Goal: Information Seeking & Learning: Find specific fact

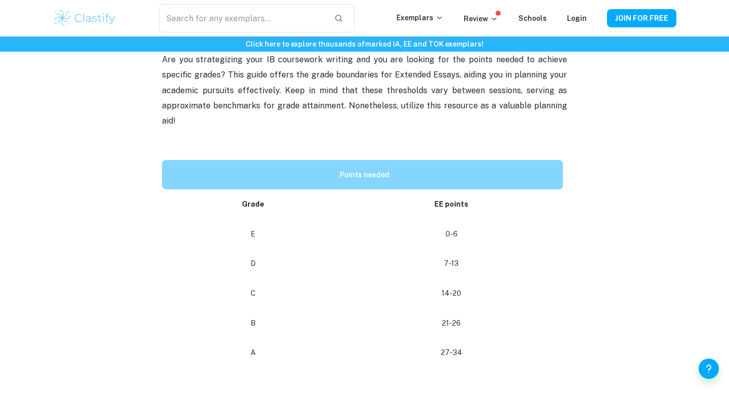
scroll to position [368, 0]
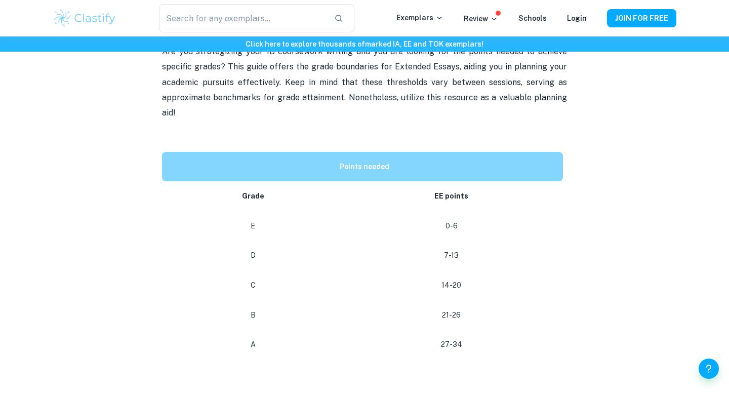
drag, startPoint x: 444, startPoint y: 203, endPoint x: 493, endPoint y: 202, distance: 49.6
click at [497, 211] on td "0-6" at bounding box center [453, 226] width 227 height 30
click at [493, 211] on td "0-6" at bounding box center [453, 226] width 227 height 30
drag, startPoint x: 437, startPoint y: 268, endPoint x: 518, endPoint y: 268, distance: 81.0
click at [519, 278] on p "14-20" at bounding box center [451, 285] width 206 height 14
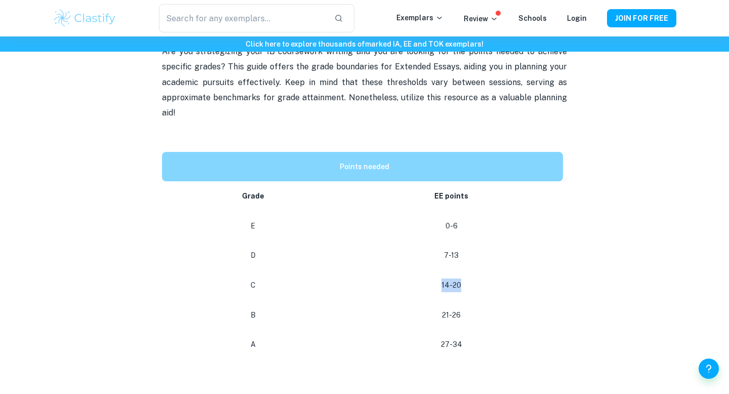
click at [518, 278] on p "14-20" at bounding box center [451, 285] width 206 height 14
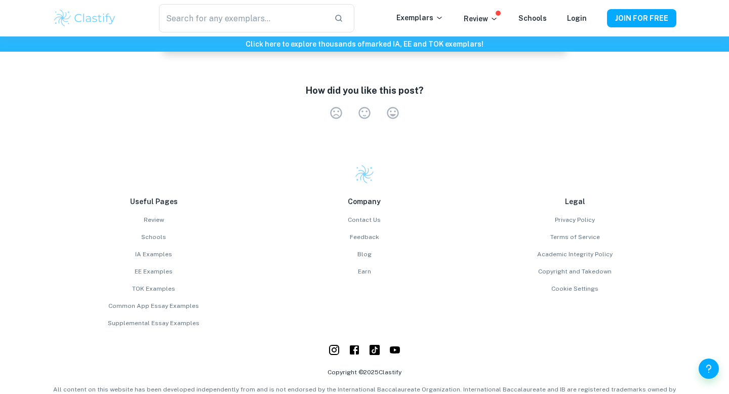
scroll to position [862, 0]
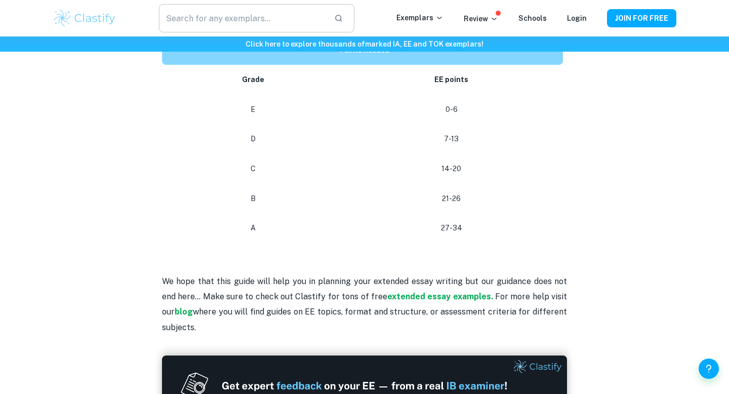
scroll to position [481, 0]
